Goal: Information Seeking & Learning: Check status

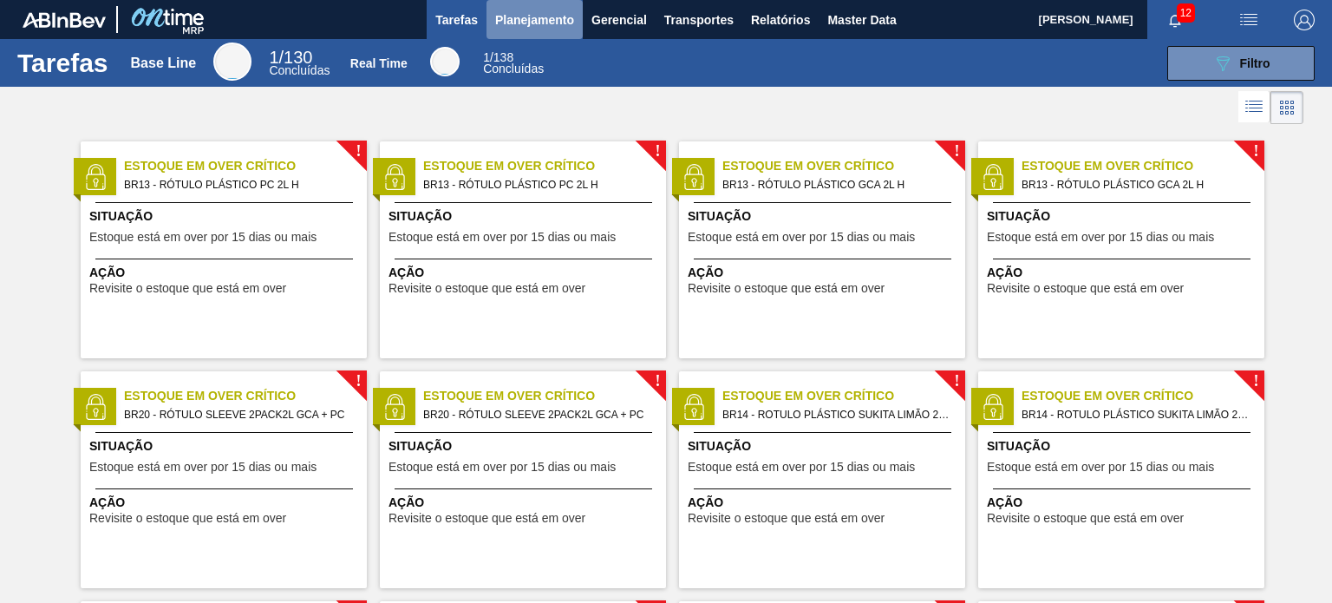
click at [510, 21] on span "Planejamento" at bounding box center [534, 20] width 79 height 21
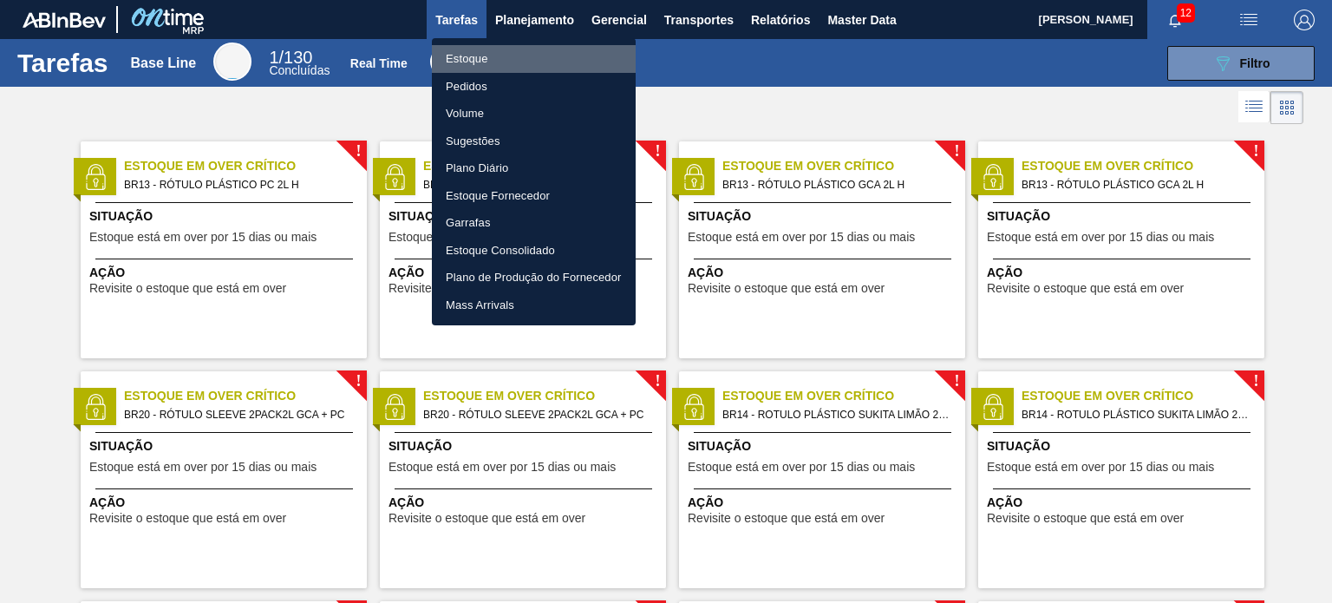
click at [500, 52] on li "Estoque" at bounding box center [534, 59] width 204 height 28
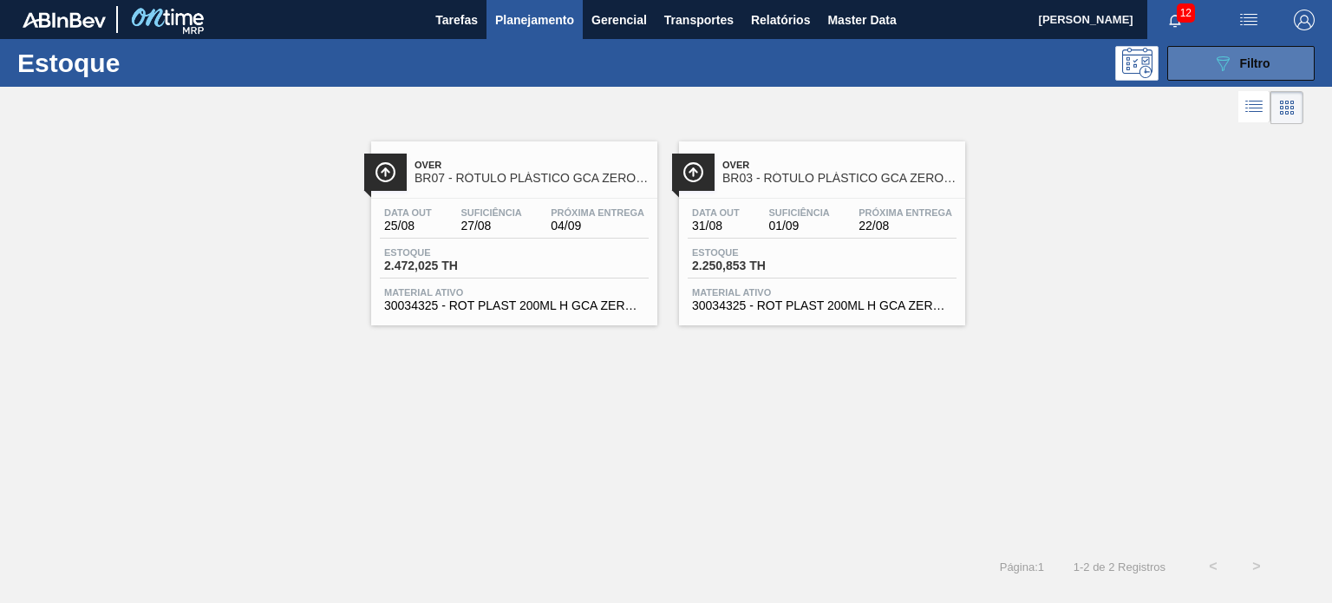
click at [1242, 66] on span "Filtro" at bounding box center [1255, 63] width 30 height 14
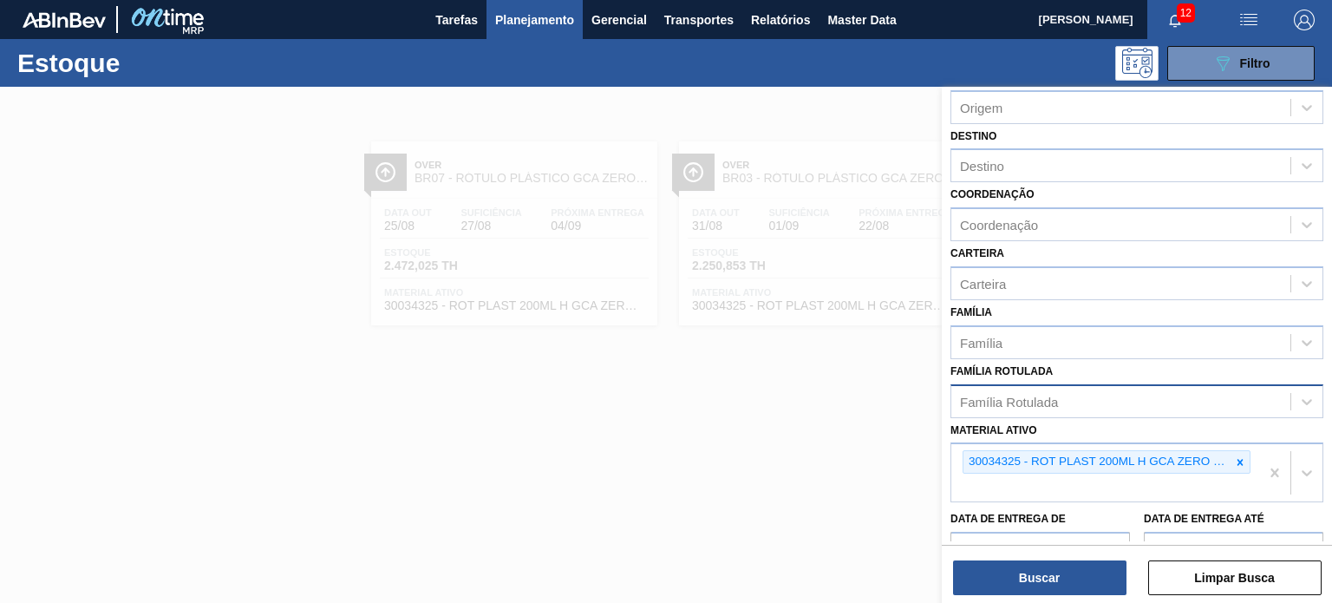
scroll to position [173, 0]
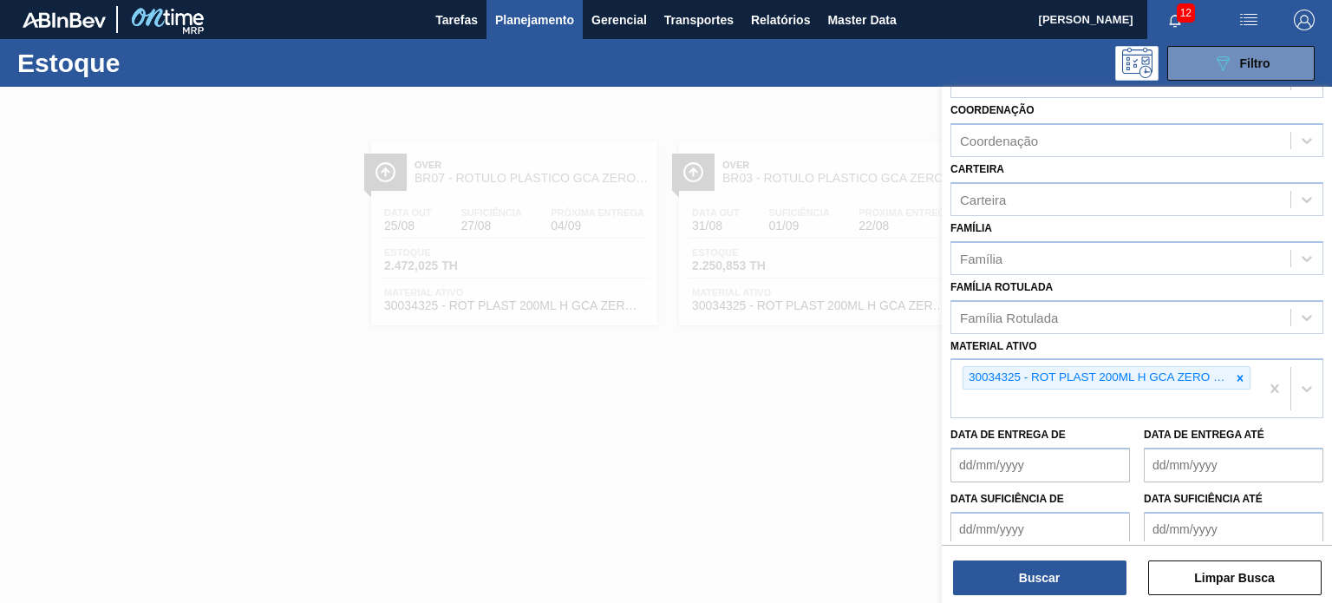
click at [864, 437] on div at bounding box center [666, 388] width 1332 height 603
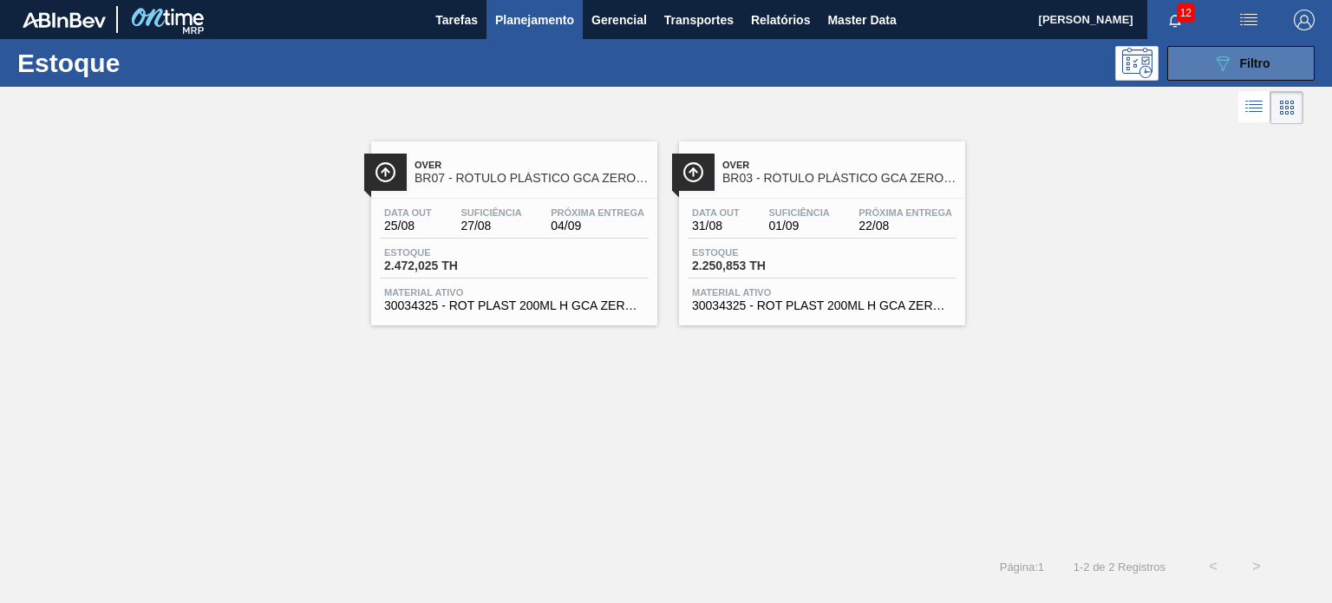
click at [1229, 67] on icon "089F7B8B-B2A5-4AFE-B5C0-19BA573D28AC" at bounding box center [1222, 63] width 21 height 21
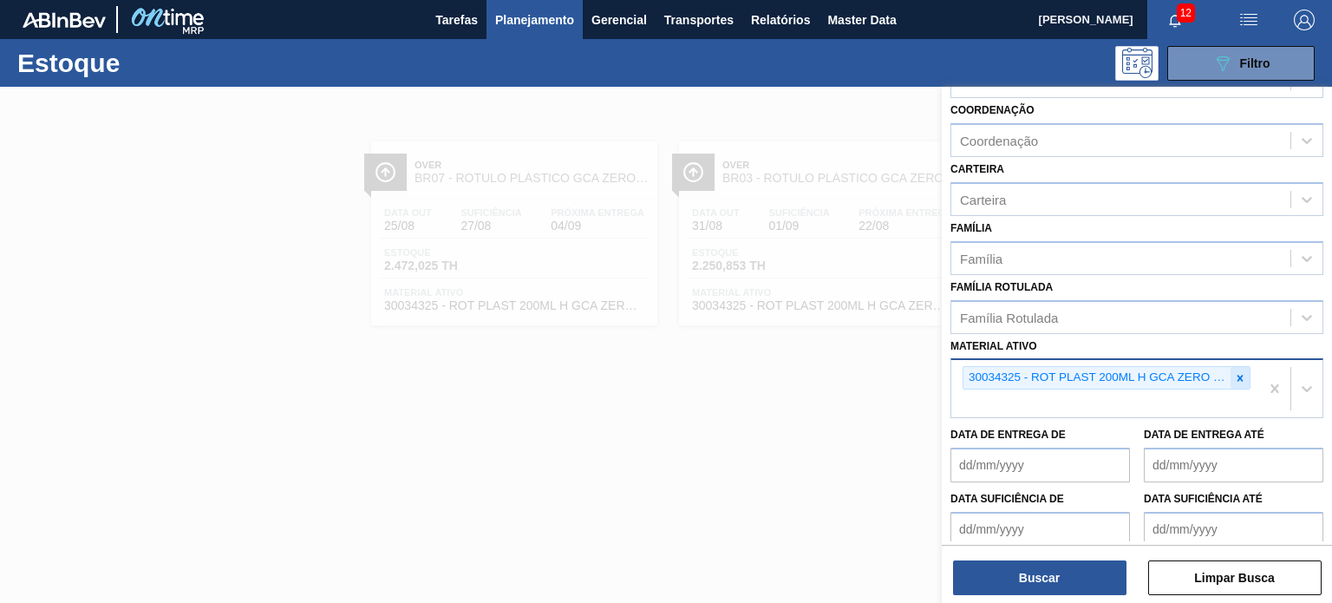
click at [1247, 369] on div at bounding box center [1240, 378] width 19 height 22
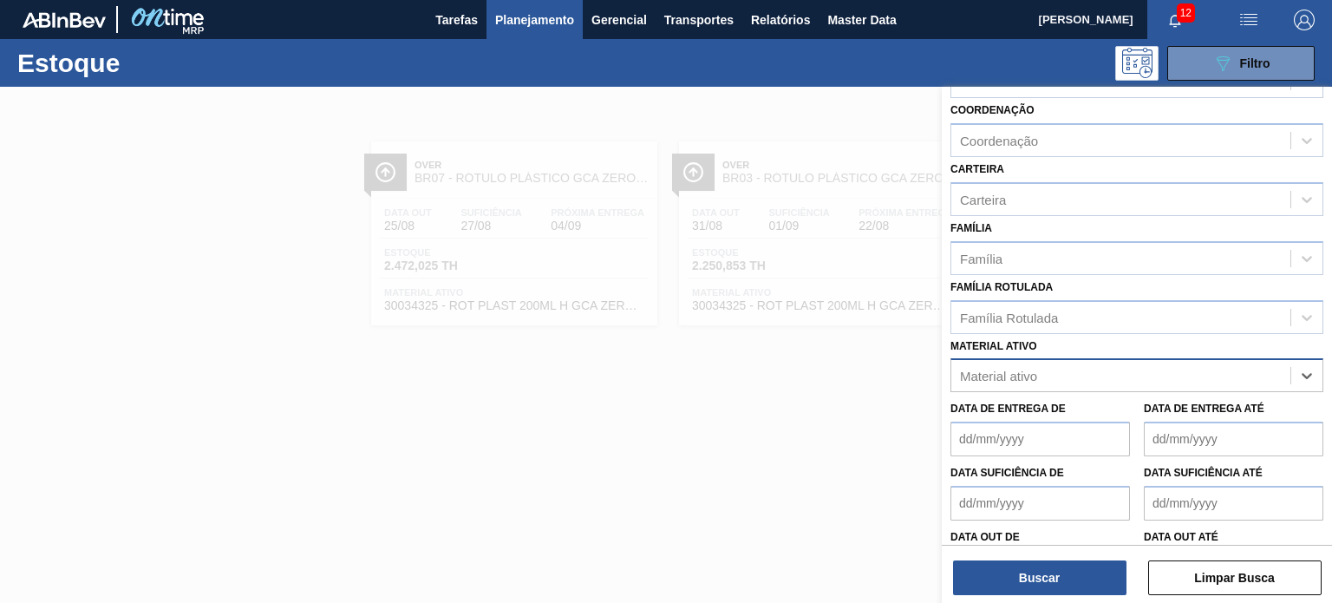
paste ativo "30030372"
type ativo "30030372"
click at [1064, 415] on div "30030372 - ROT PLAST 200ML H PC NIV24" at bounding box center [1137, 418] width 373 height 32
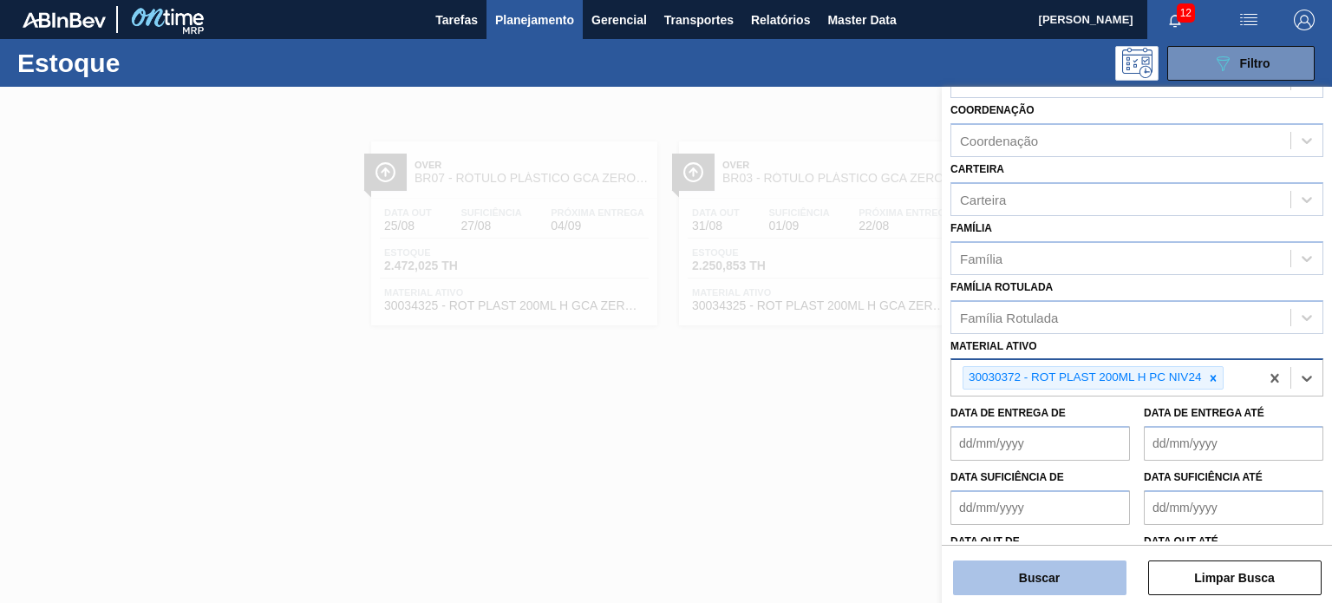
click at [1041, 581] on button "Buscar" at bounding box center [1039, 577] width 173 height 35
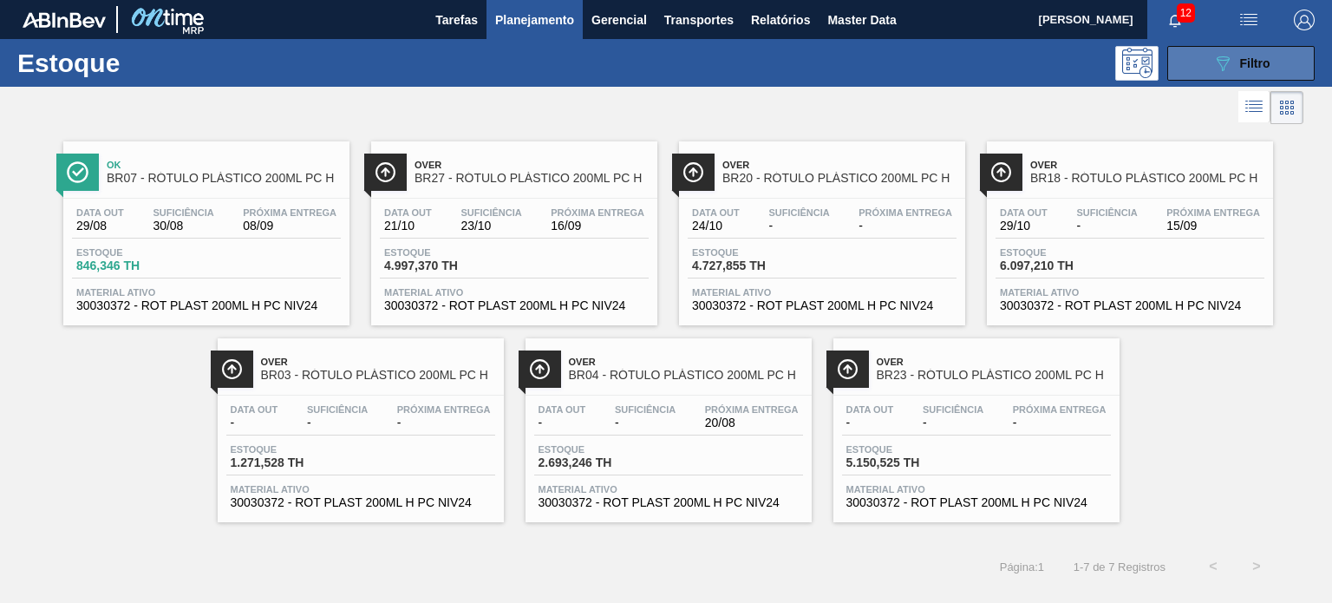
click at [1213, 69] on icon "089F7B8B-B2A5-4AFE-B5C0-19BA573D28AC" at bounding box center [1222, 63] width 21 height 21
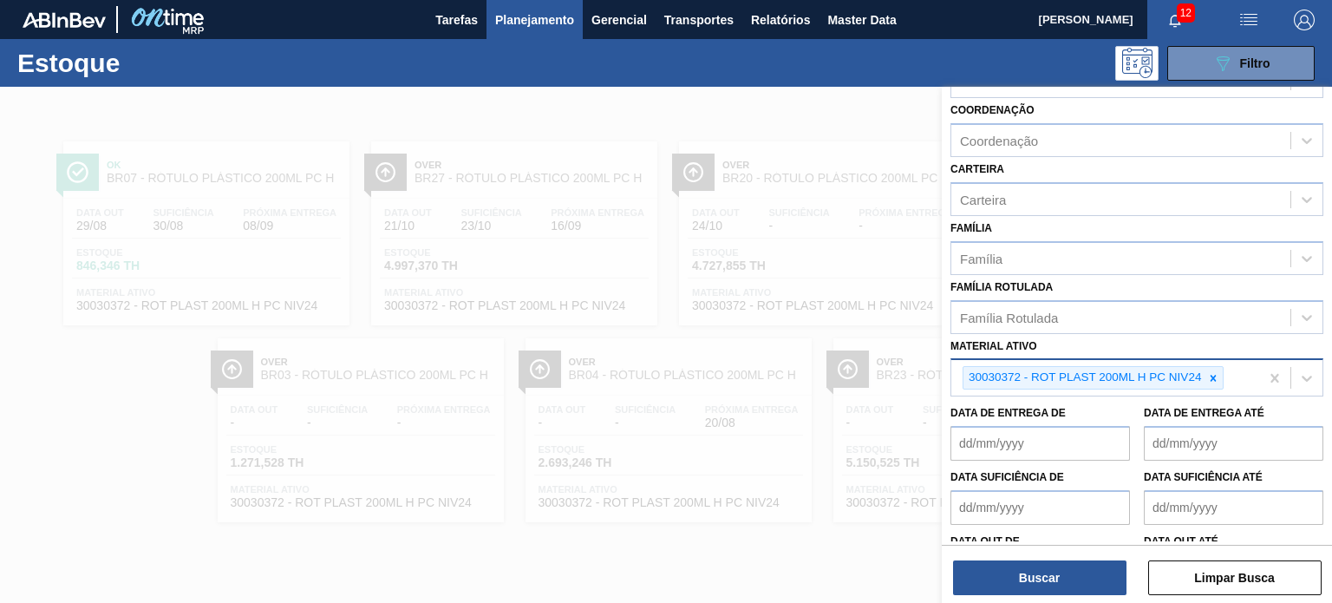
click at [710, 513] on div at bounding box center [666, 388] width 1332 height 603
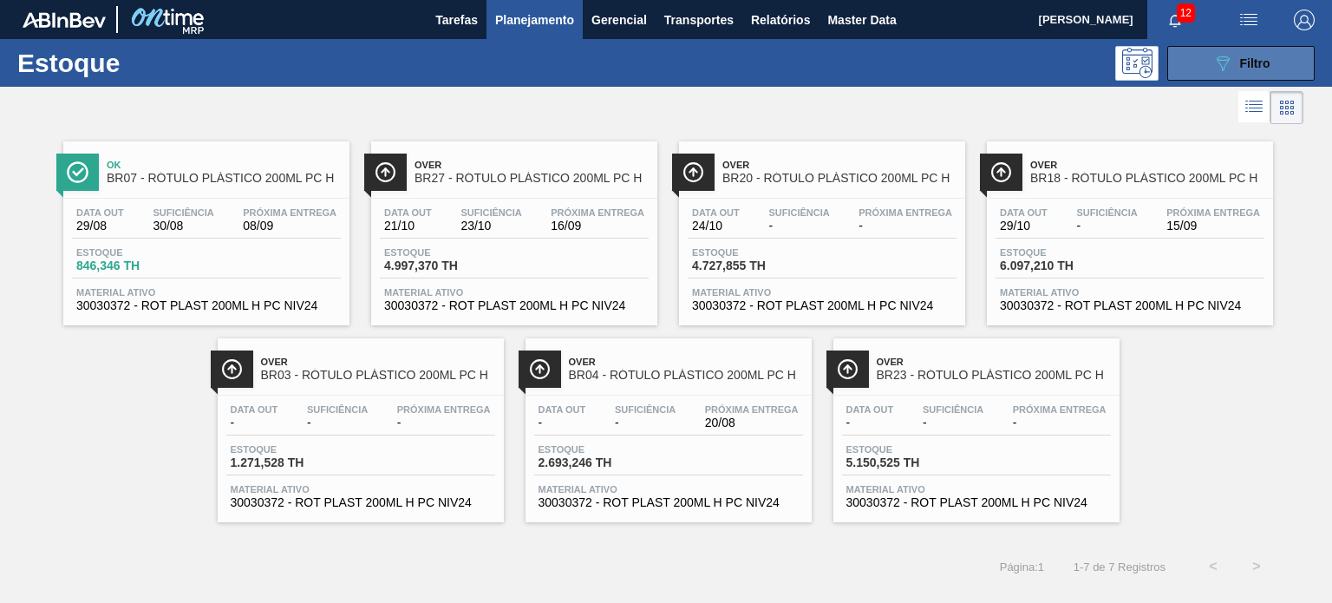
click at [1213, 55] on icon "089F7B8B-B2A5-4AFE-B5C0-19BA573D28AC" at bounding box center [1222, 63] width 21 height 21
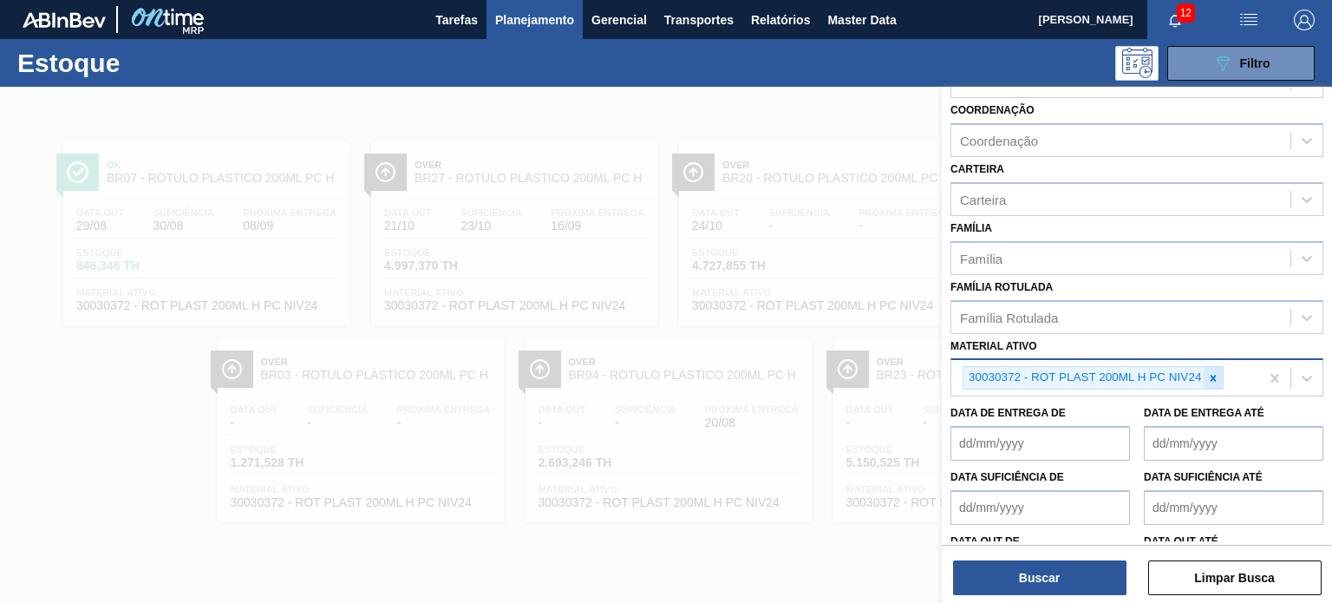
click at [1207, 372] on icon at bounding box center [1213, 378] width 12 height 12
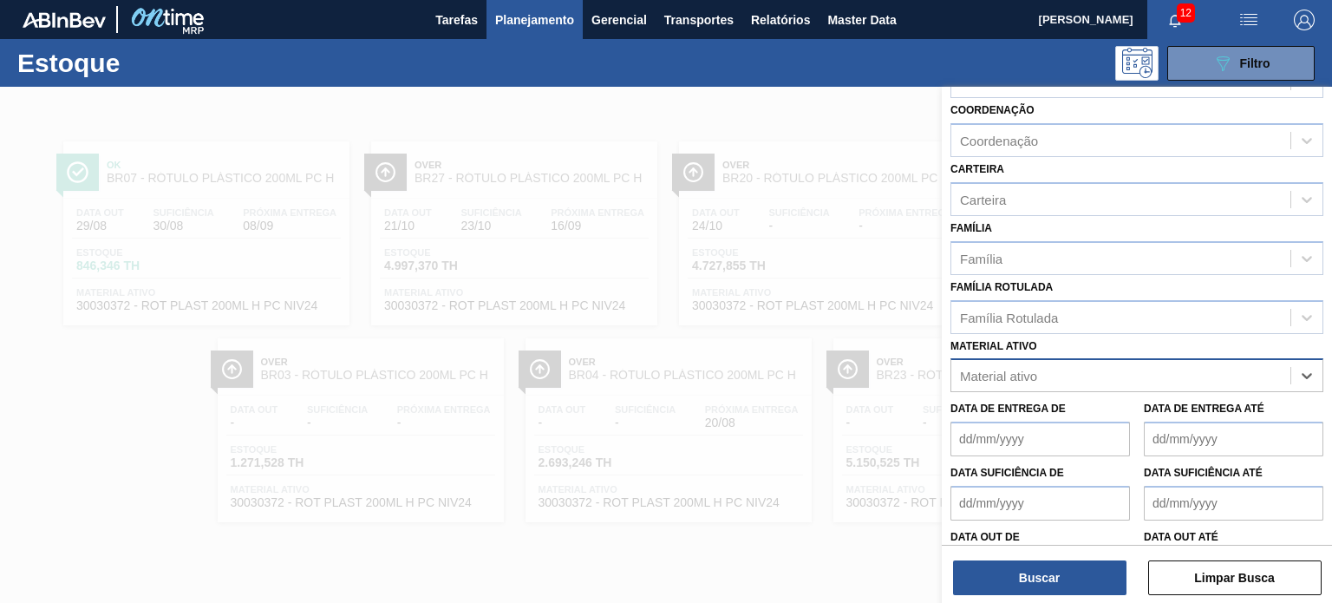
paste ativo "30003816"
type ativo "30003816"
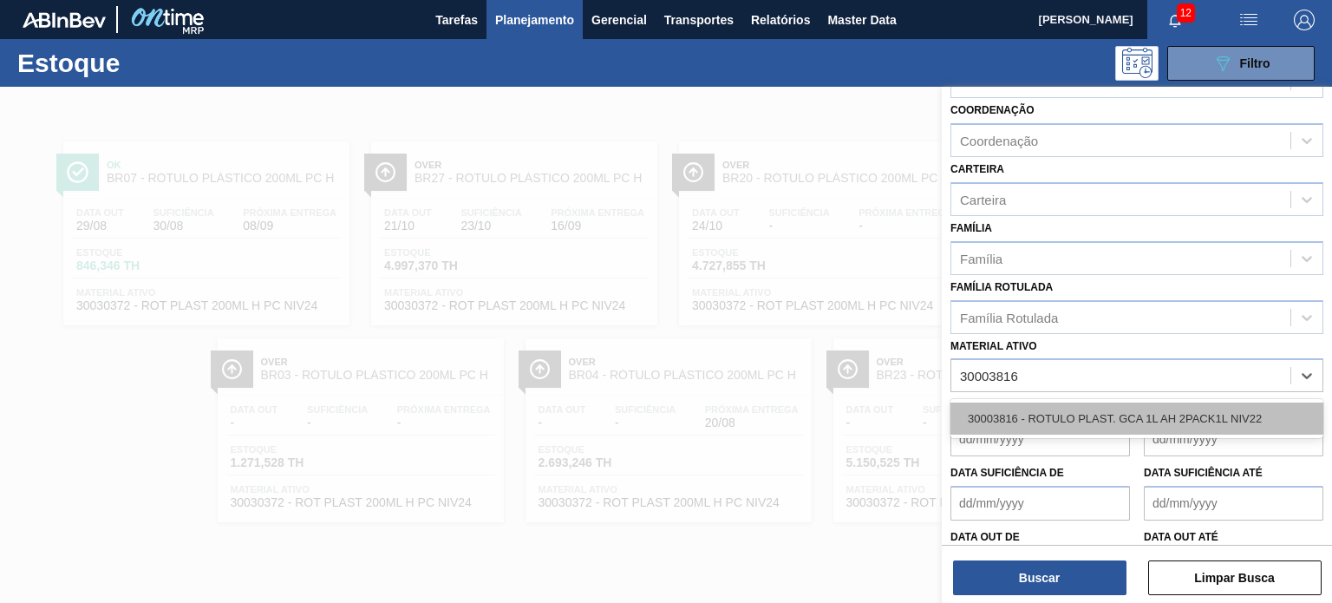
click at [1115, 406] on div "30003816 - ROTULO PLAST. GCA 1L AH 2PACK1L NIV22" at bounding box center [1137, 418] width 373 height 32
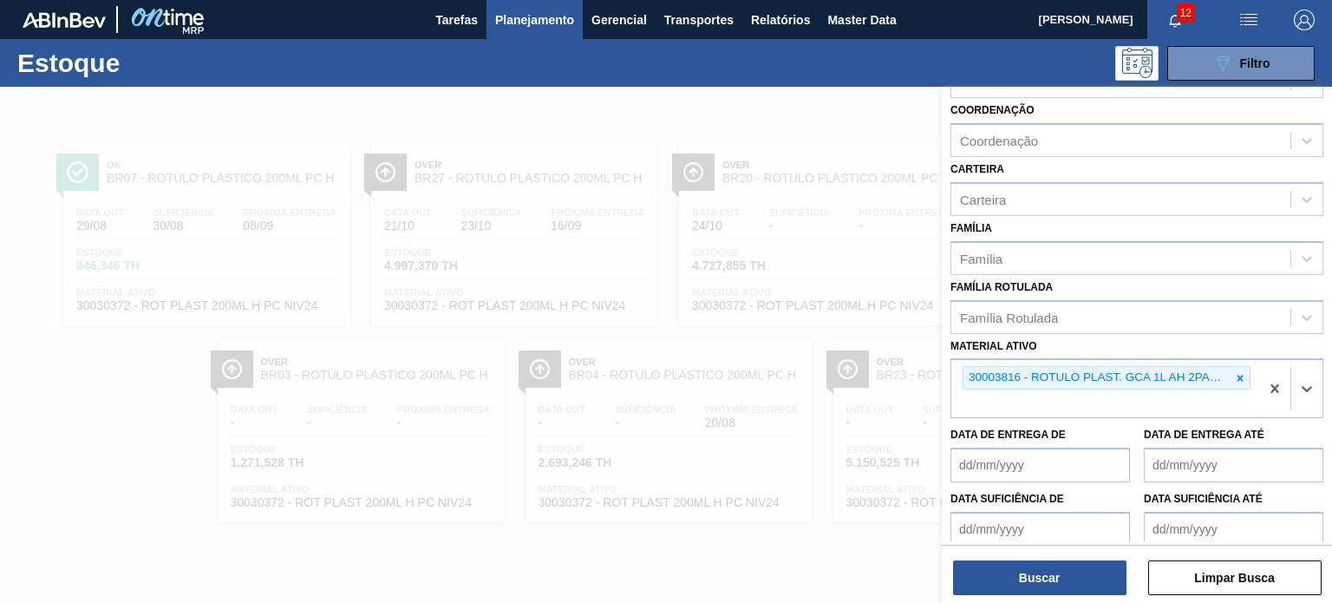
click at [1065, 557] on div "Buscar Limpar Busca" at bounding box center [1137, 569] width 390 height 49
click at [1062, 569] on button "Buscar" at bounding box center [1039, 577] width 173 height 35
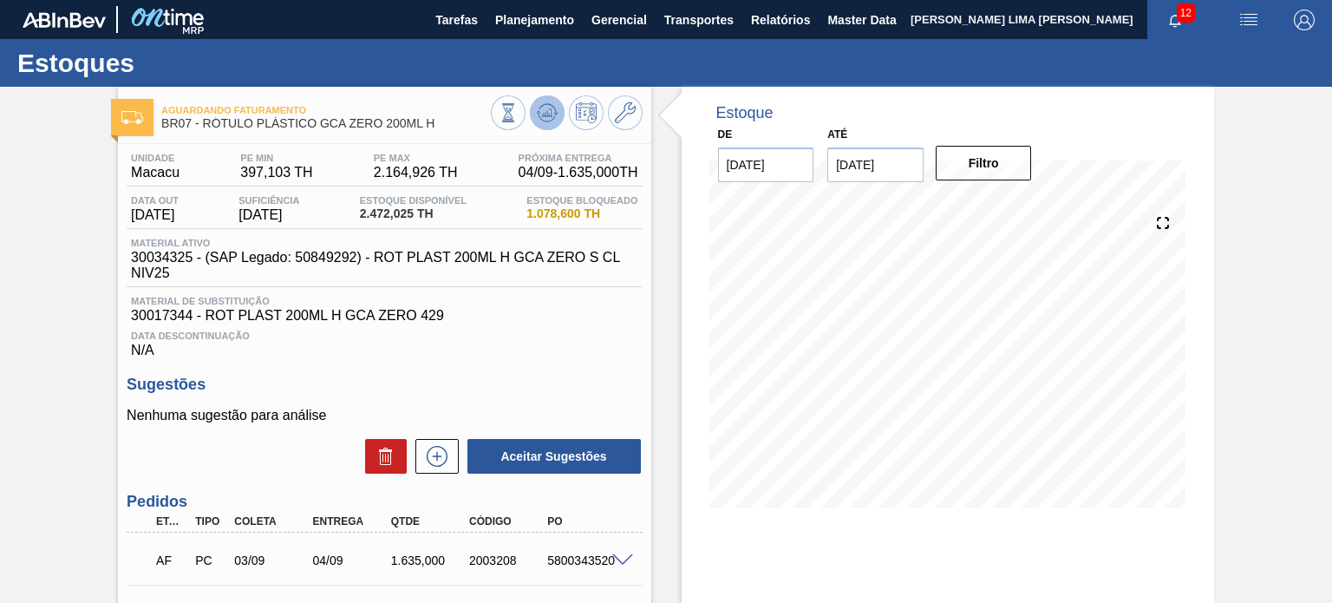
click at [546, 121] on icon at bounding box center [546, 117] width 17 height 9
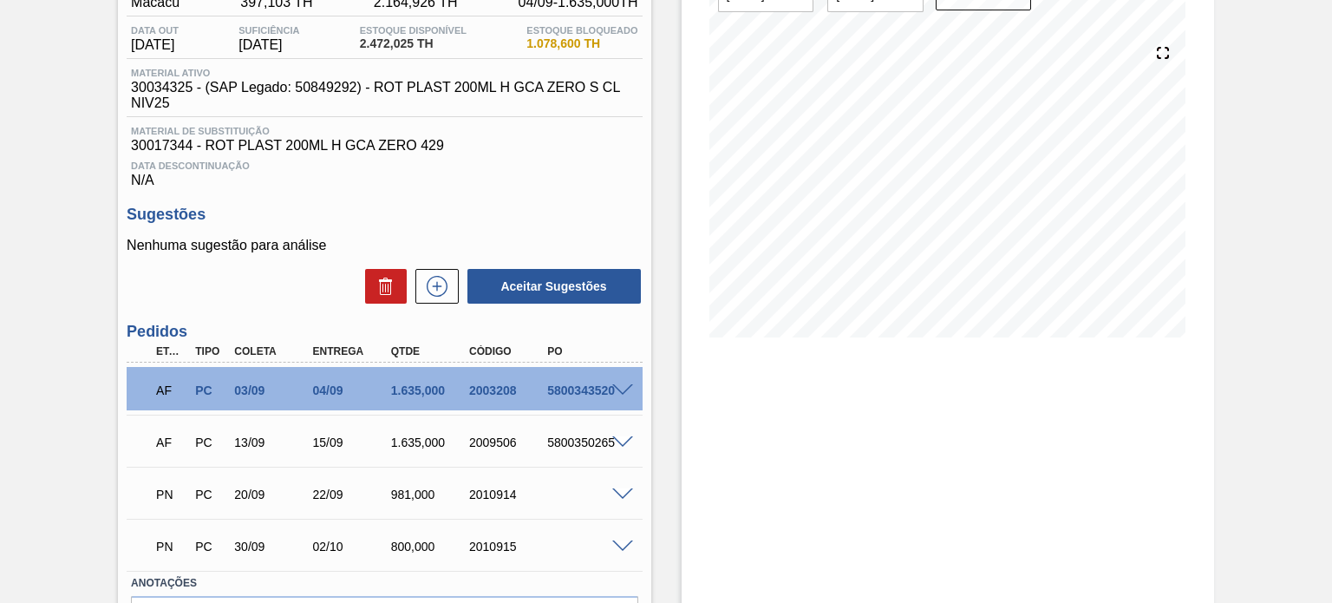
scroll to position [173, 0]
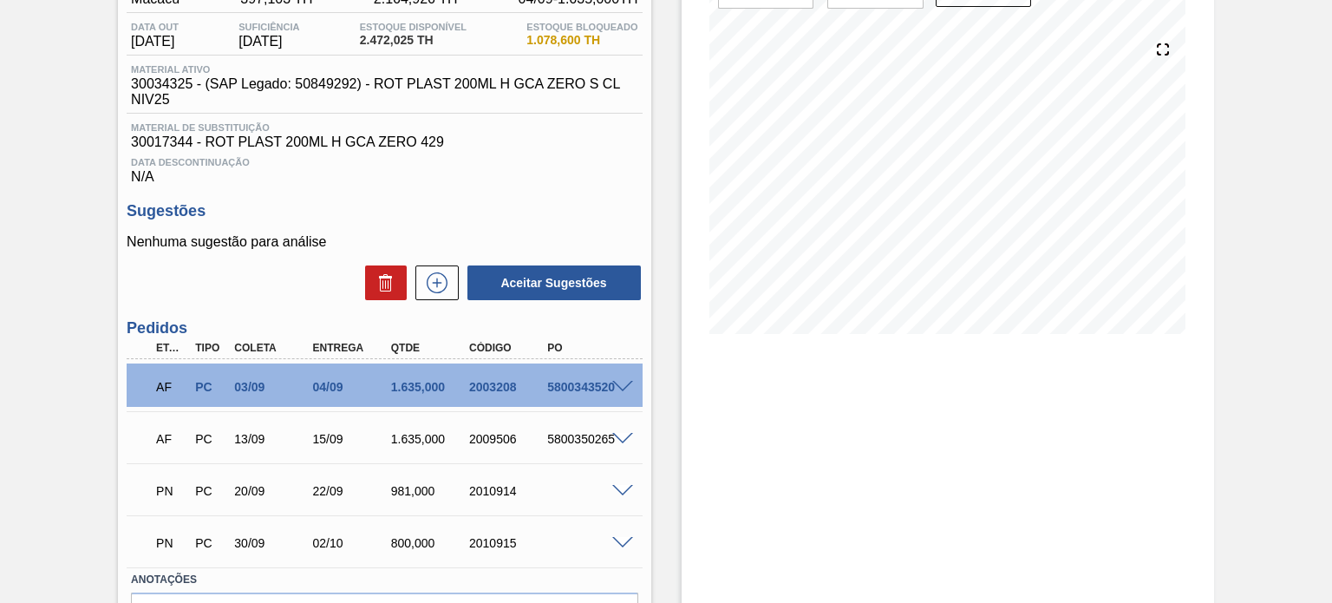
click at [382, 375] on div "AF PC 03/09 04/09 1.635,000 2003208 5800343520" at bounding box center [379, 385] width 469 height 35
drag, startPoint x: 383, startPoint y: 376, endPoint x: 407, endPoint y: 390, distance: 27.2
click at [401, 386] on div "AF PC 03/09 04/09 1.635,000 2003208 5800343520" at bounding box center [379, 385] width 469 height 35
click at [406, 388] on div "1.635,000" at bounding box center [430, 387] width 86 height 14
click at [404, 386] on div "1.635,000" at bounding box center [430, 387] width 86 height 14
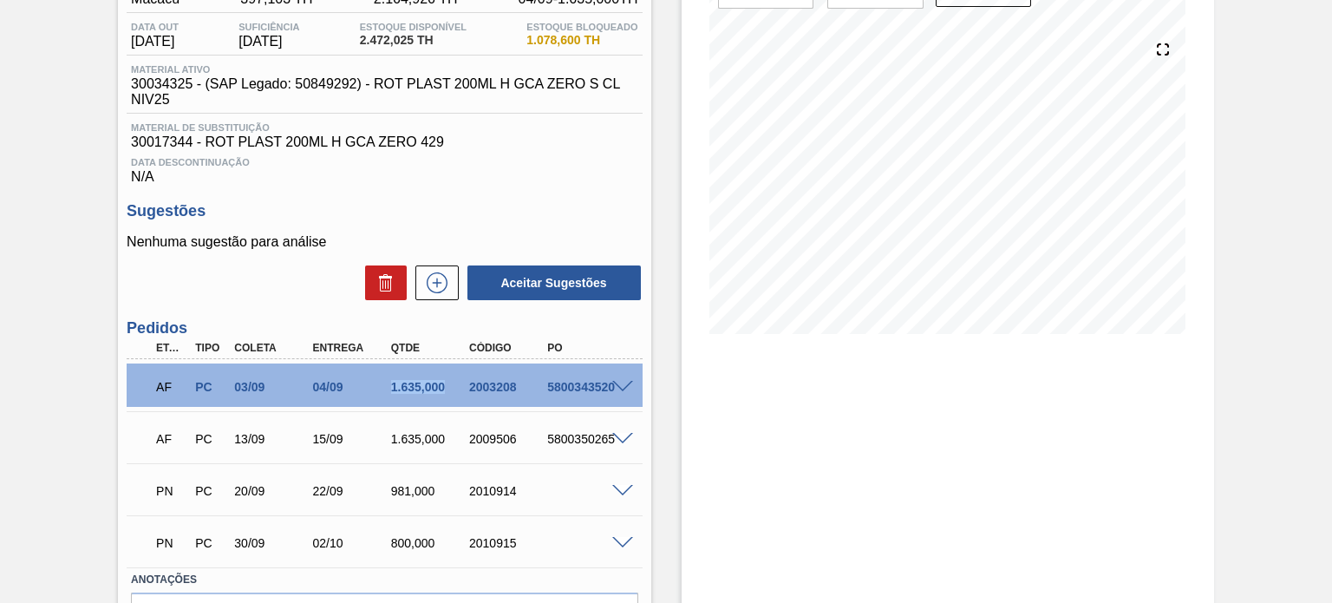
click at [403, 386] on div "1.635,000" at bounding box center [430, 387] width 86 height 14
click at [585, 212] on h3 "Sugestões" at bounding box center [384, 211] width 515 height 18
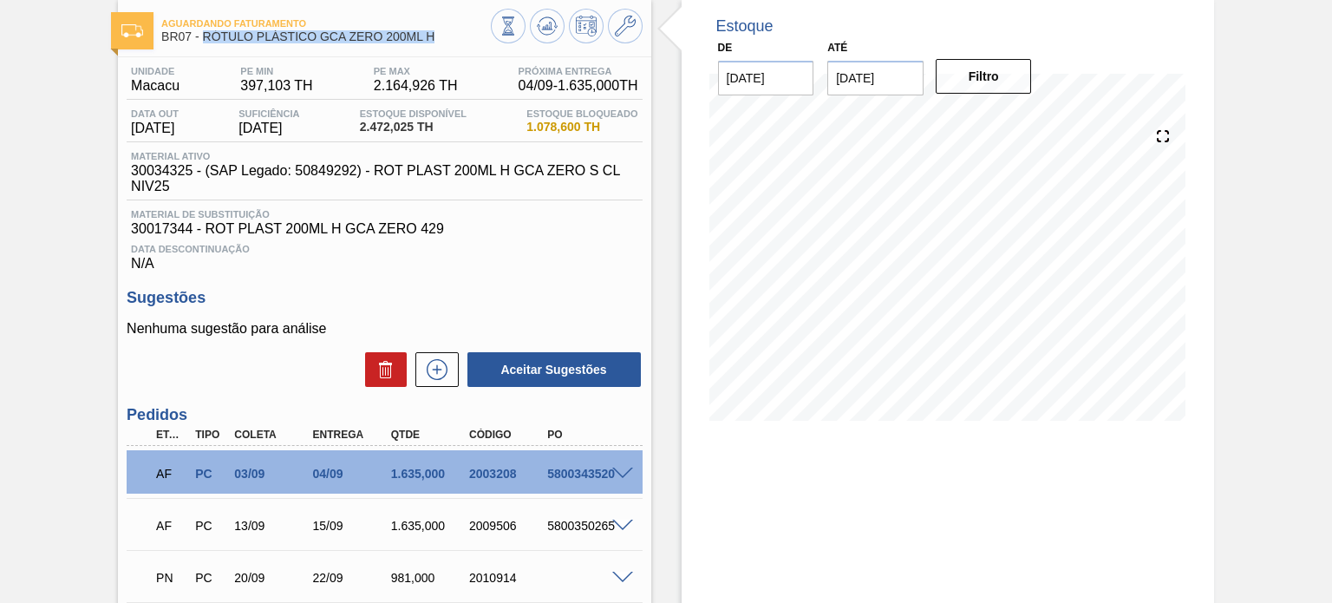
drag, startPoint x: 407, startPoint y: 37, endPoint x: 203, endPoint y: 41, distance: 203.8
click at [203, 41] on span "BR07 - RÓTULO PLÁSTICO GCA ZERO 200ML H" at bounding box center [325, 36] width 329 height 13
copy span "RÓTULO PLÁSTICO GCA ZERO 200ML H"
drag, startPoint x: 366, startPoint y: 121, endPoint x: 479, endPoint y: 127, distance: 113.0
click at [471, 127] on div "Estoque Disponível 2.472,025 TH" at bounding box center [413, 122] width 115 height 28
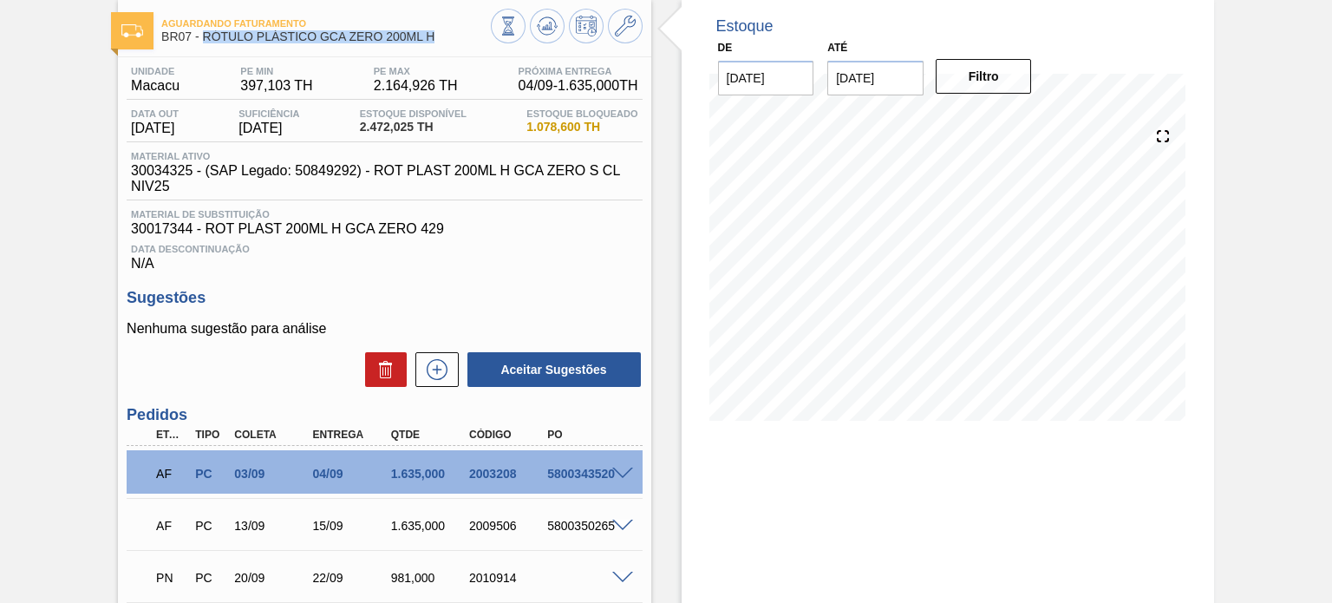
drag, startPoint x: 378, startPoint y: 34, endPoint x: 205, endPoint y: 32, distance: 173.5
click at [205, 32] on span "BR07 - RÓTULO PLÁSTICO GCA ZERO 200ML H" at bounding box center [325, 36] width 329 height 13
copy span "RÓTULO PLÁSTICO GCA ZERO 200ML H"
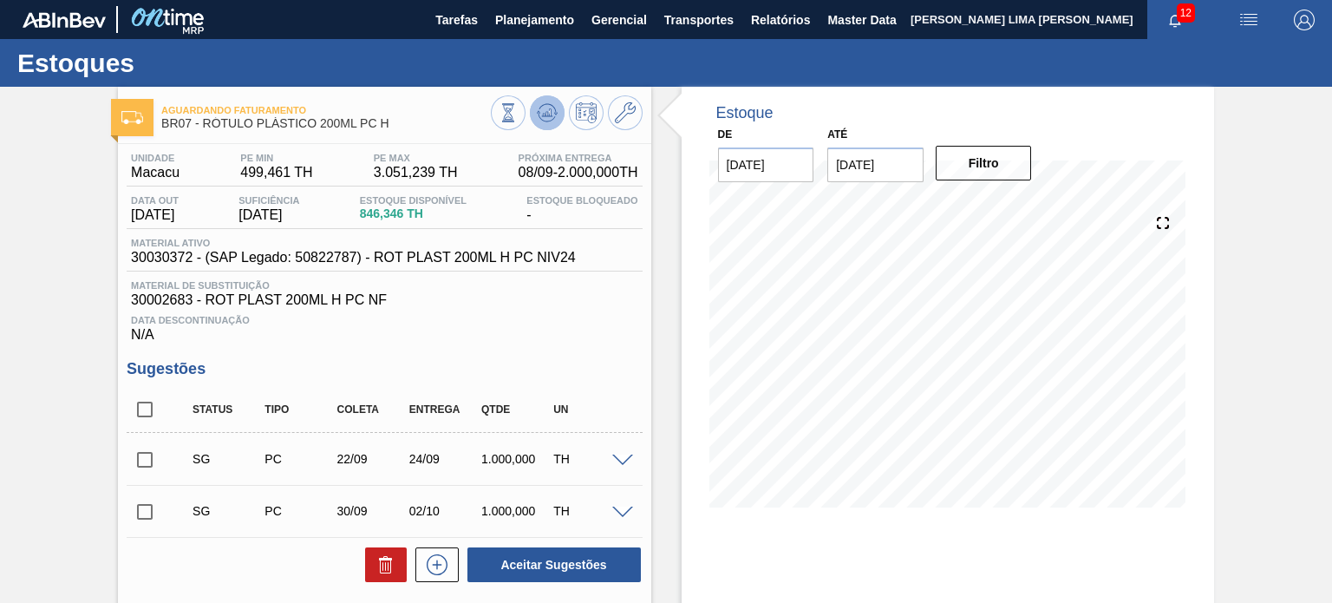
click at [543, 114] on icon at bounding box center [546, 112] width 11 height 8
click at [518, 113] on icon at bounding box center [508, 112] width 19 height 19
click at [673, 364] on div "Estoque De 20/08/2025 Até 06/06/2026 Filtro 20/08 Projeção de Estoque 846.346 N…" at bounding box center [932, 461] width 563 height 748
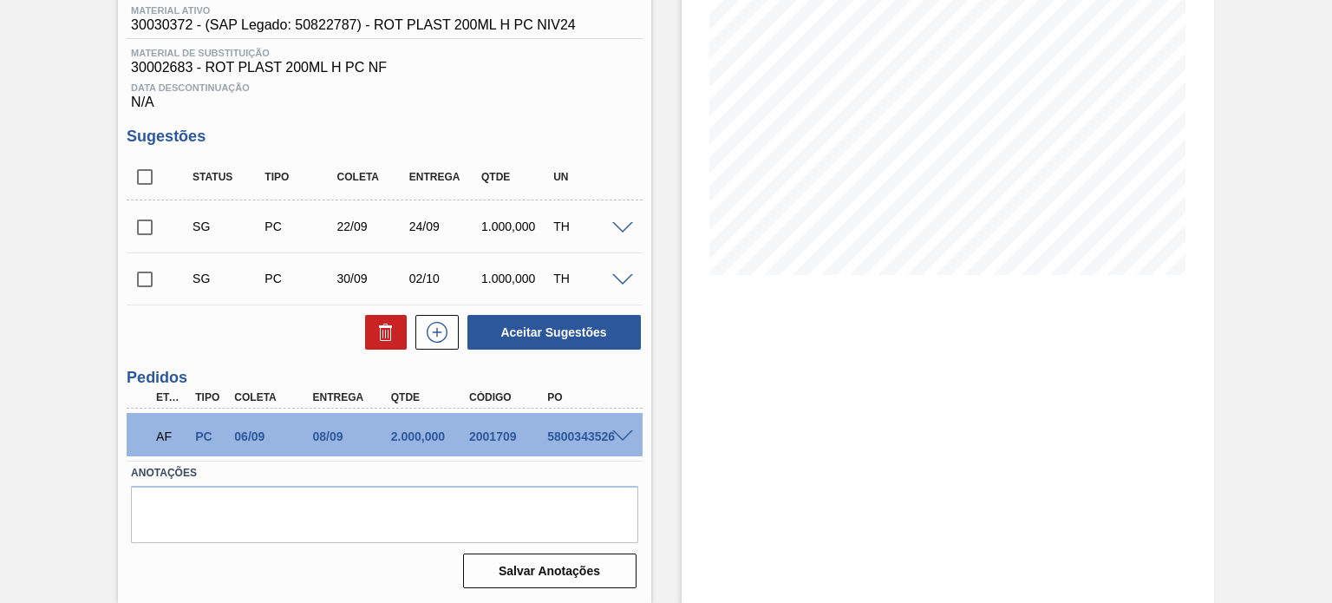
click at [611, 429] on div at bounding box center [625, 434] width 35 height 13
click at [613, 430] on span at bounding box center [622, 436] width 21 height 13
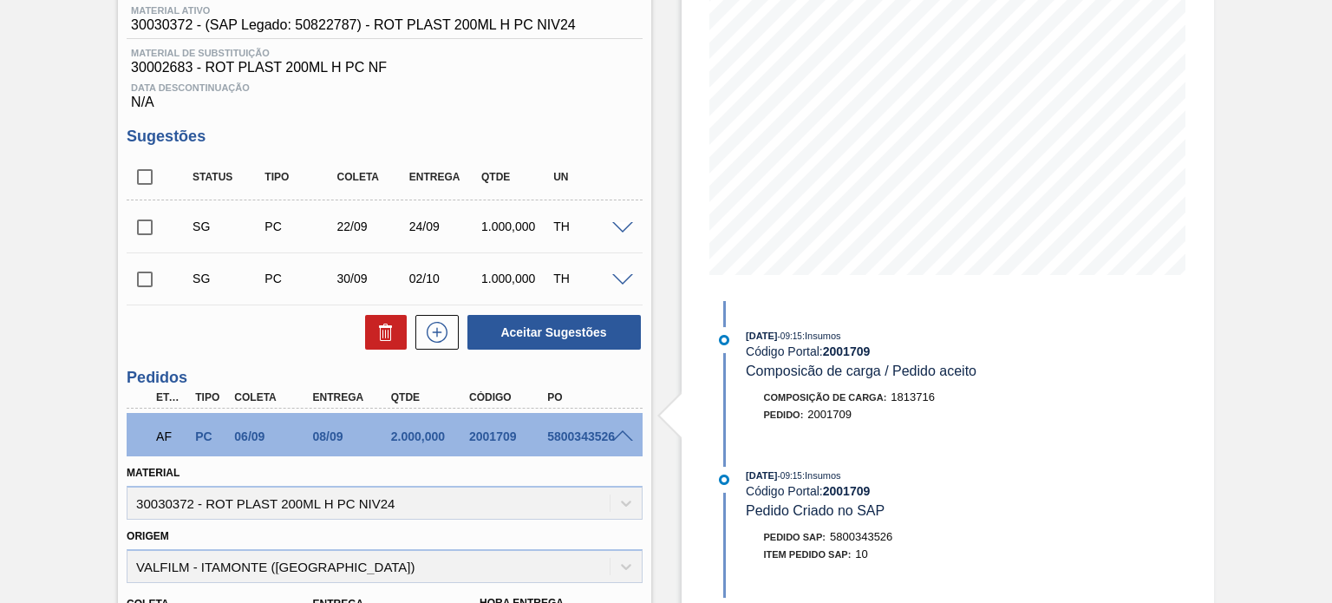
click at [500, 429] on div "2001709" at bounding box center [508, 436] width 86 height 14
click at [499, 429] on div "2001709" at bounding box center [508, 436] width 86 height 14
copy div "2001709"
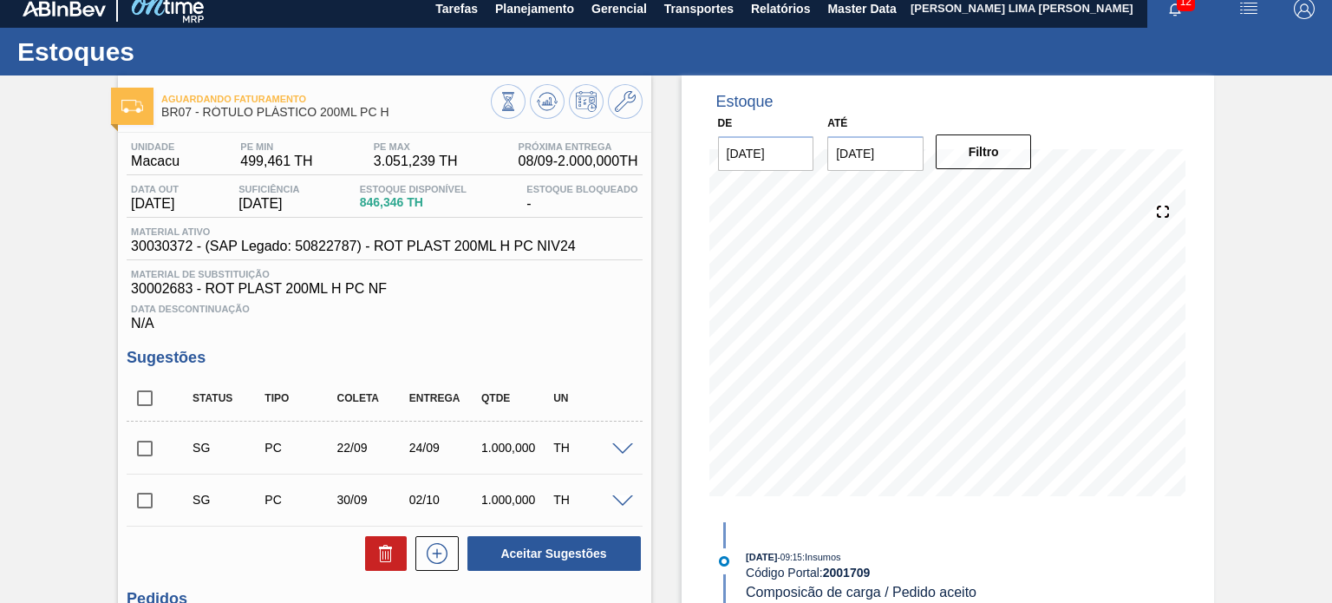
scroll to position [0, 0]
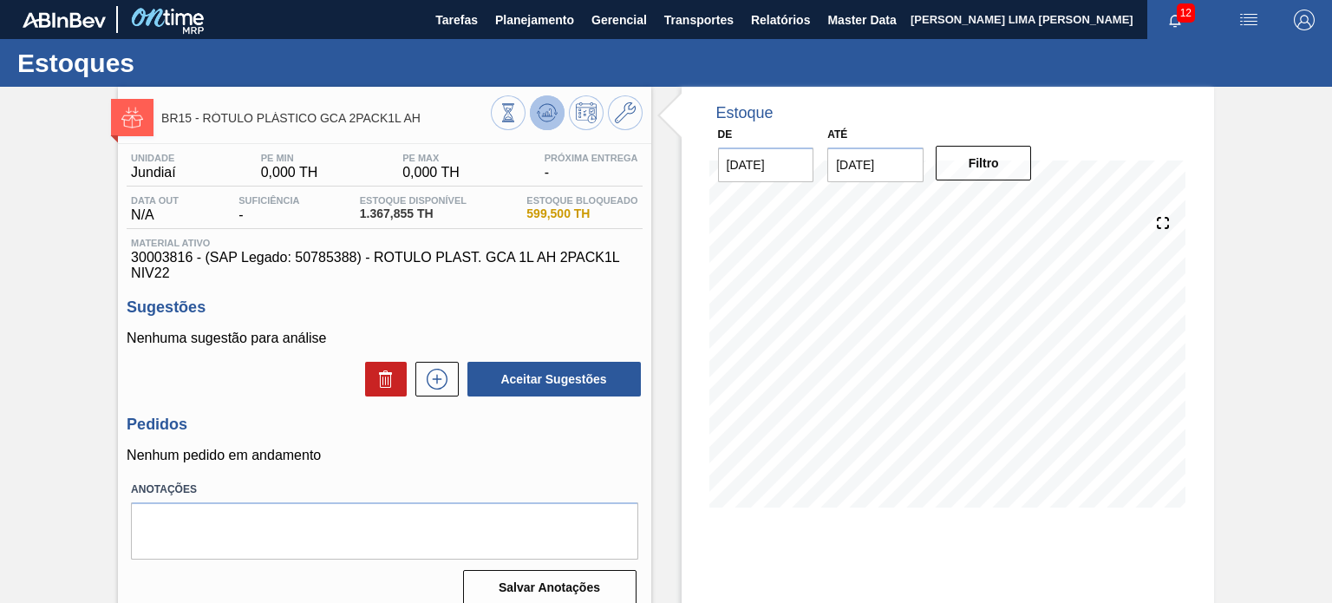
click at [546, 123] on button at bounding box center [547, 112] width 35 height 35
click at [610, 108] on button at bounding box center [625, 112] width 35 height 35
